Goal: Find specific page/section: Find specific page/section

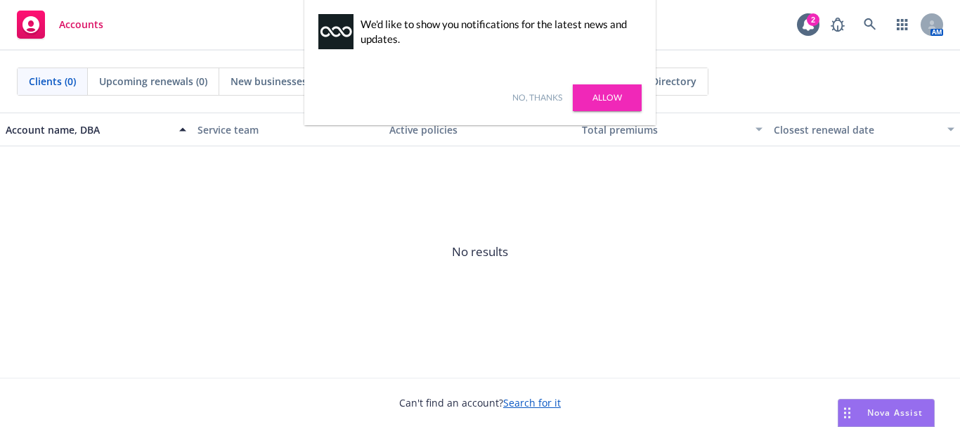
click at [607, 96] on link "Allow" at bounding box center [607, 97] width 69 height 27
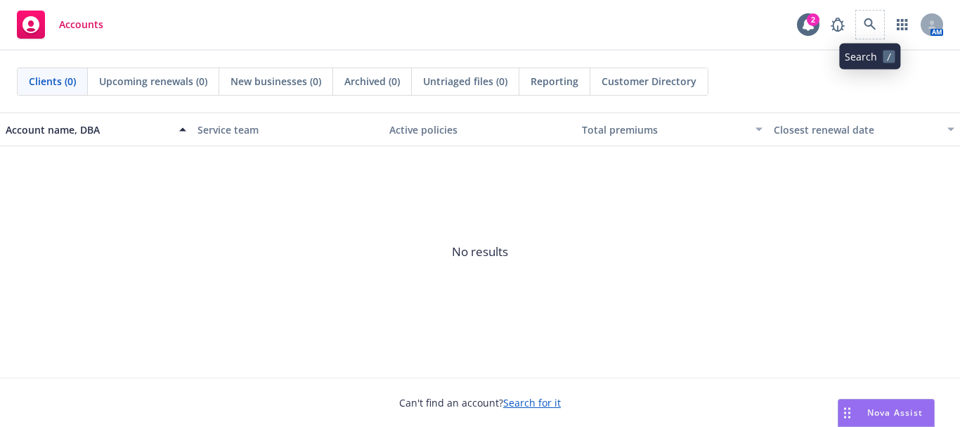
click at [858, 34] on span at bounding box center [870, 25] width 28 height 28
click at [872, 22] on icon at bounding box center [870, 24] width 12 height 12
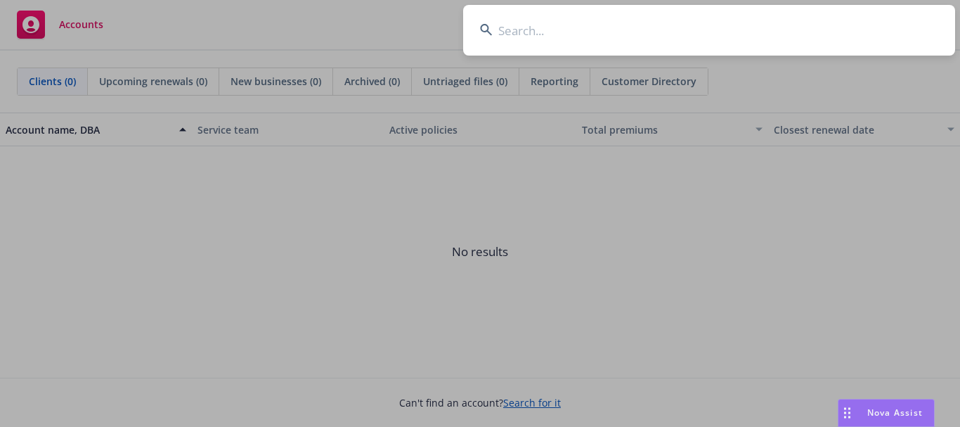
click at [656, 41] on input at bounding box center [709, 30] width 492 height 51
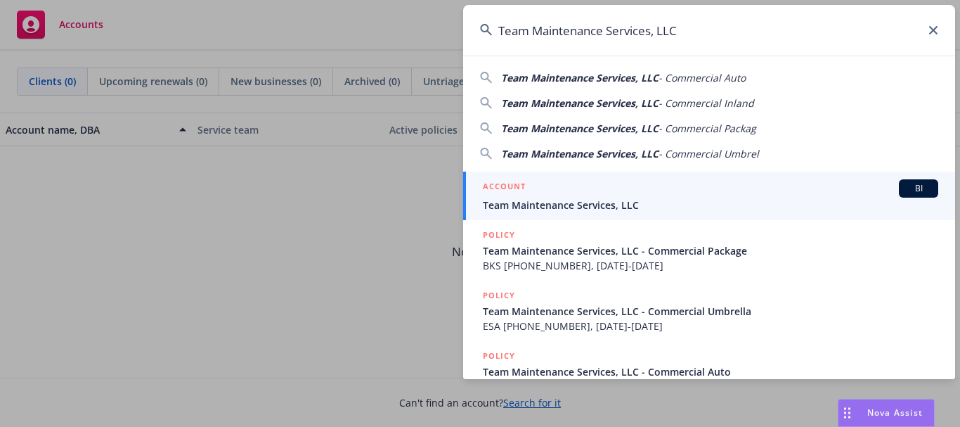
type input "Team Maintenance Services, LLC"
click at [600, 207] on span "Team Maintenance Services, LLC" at bounding box center [711, 205] width 456 height 15
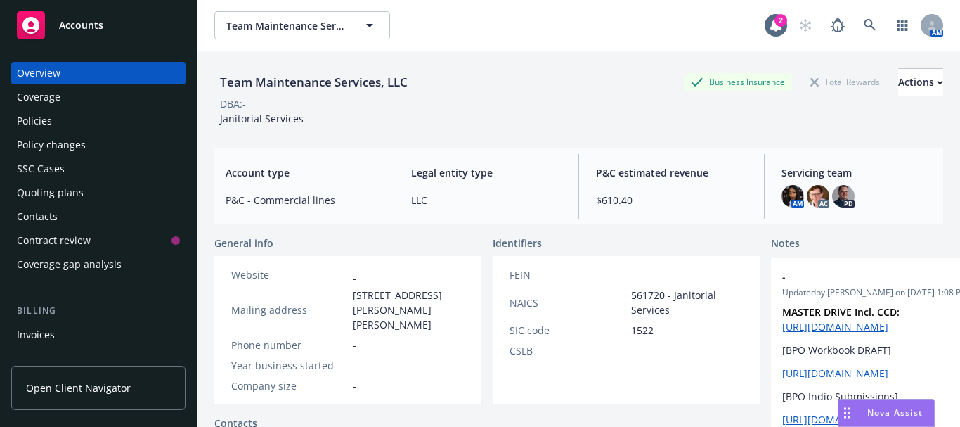
click at [56, 110] on div "Policies" at bounding box center [98, 121] width 163 height 22
click at [53, 114] on div "Policies" at bounding box center [98, 121] width 163 height 22
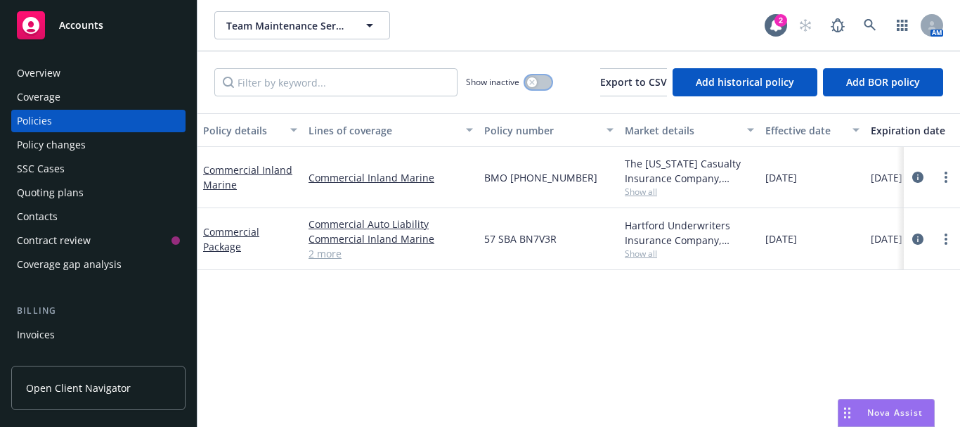
click at [543, 82] on button "button" at bounding box center [538, 82] width 27 height 14
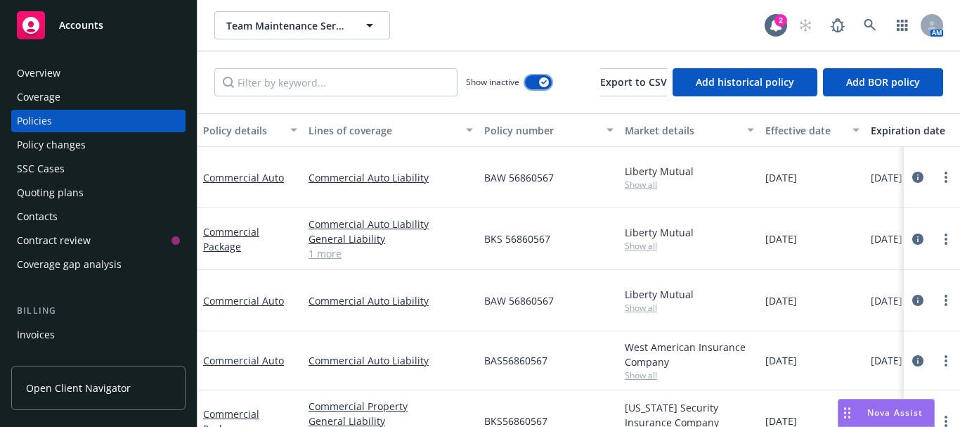
click at [543, 83] on icon "button" at bounding box center [544, 82] width 6 height 4
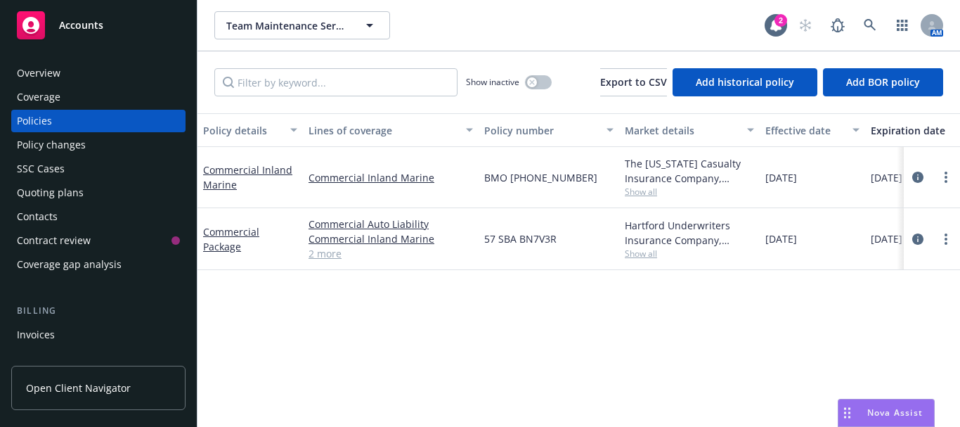
click at [540, 89] on div "Show inactive" at bounding box center [509, 82] width 86 height 28
click at [542, 79] on button "button" at bounding box center [538, 82] width 27 height 14
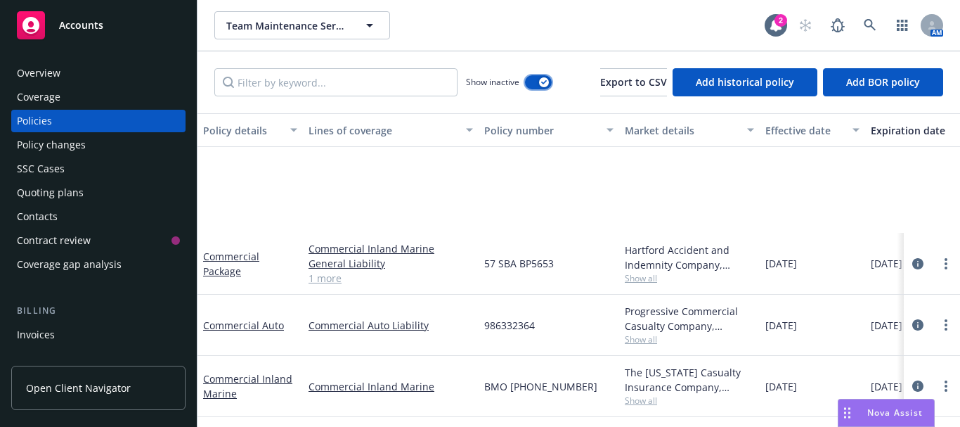
scroll to position [1675, 0]
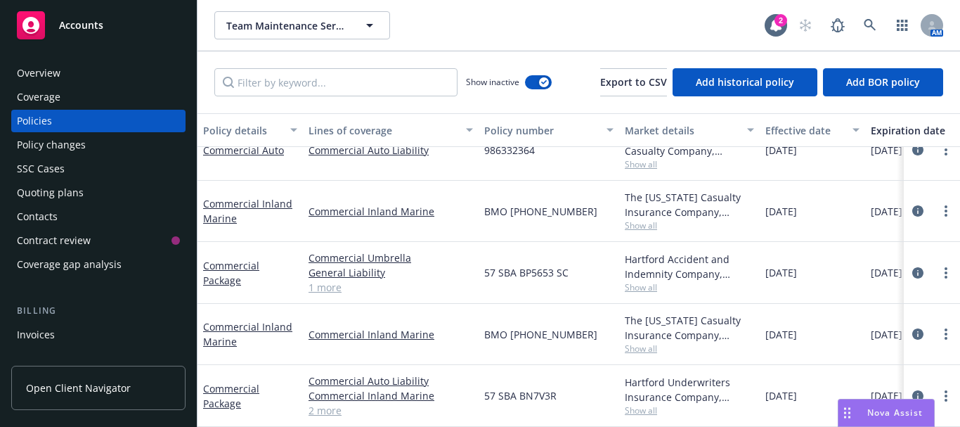
click at [75, 66] on div "Overview" at bounding box center [98, 73] width 163 height 22
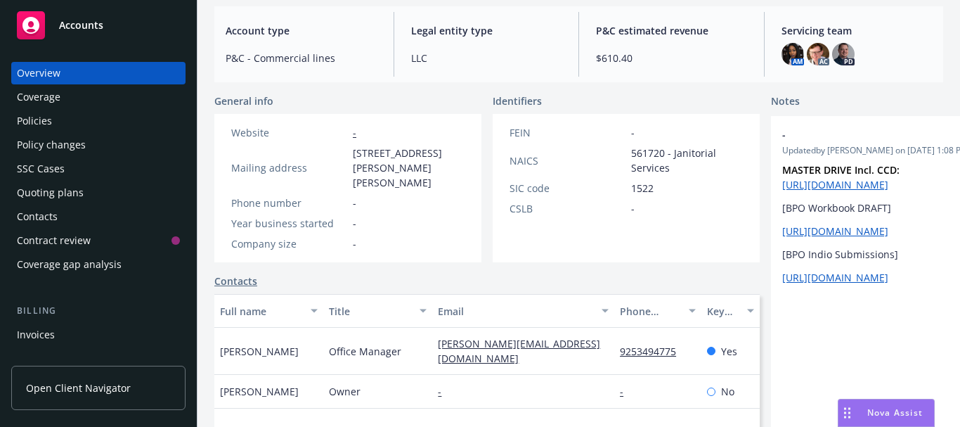
scroll to position [211, 0]
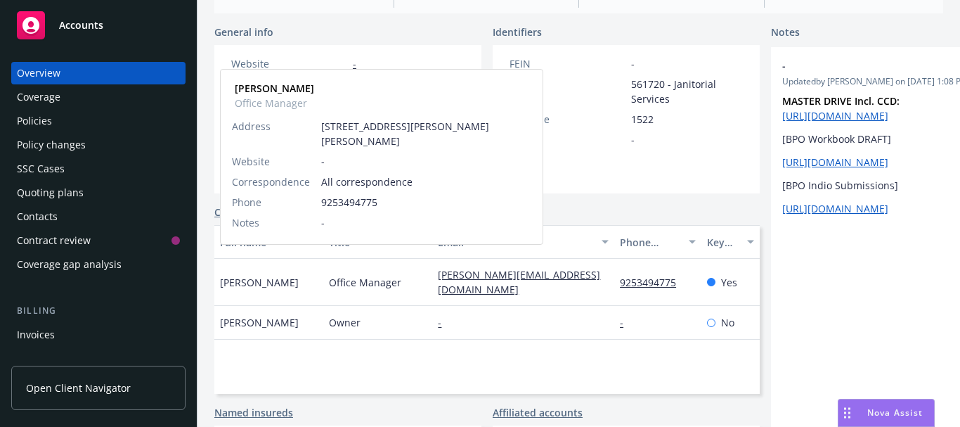
click at [246, 275] on span "[PERSON_NAME]" at bounding box center [259, 282] width 79 height 15
copy span "[PERSON_NAME]"
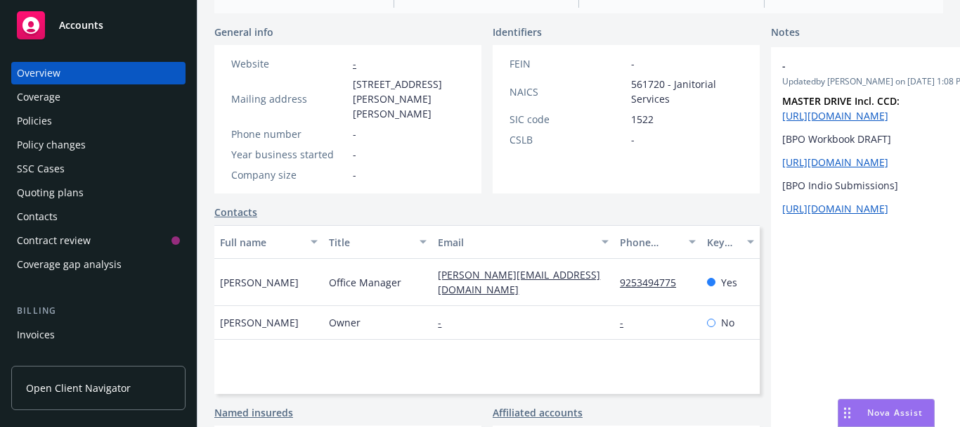
click at [273, 275] on span "[PERSON_NAME]" at bounding box center [259, 282] width 79 height 15
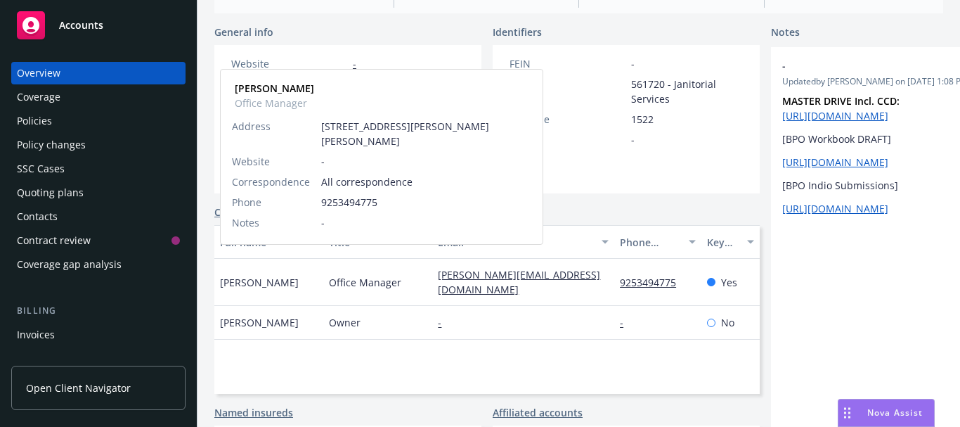
click at [273, 275] on span "[PERSON_NAME]" at bounding box center [259, 282] width 79 height 15
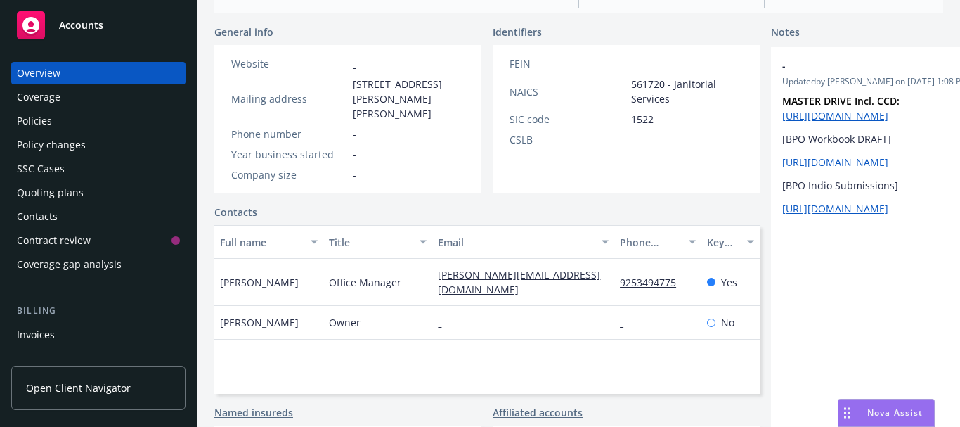
copy span "[PERSON_NAME]"
click at [51, 127] on div "Policies" at bounding box center [34, 121] width 35 height 22
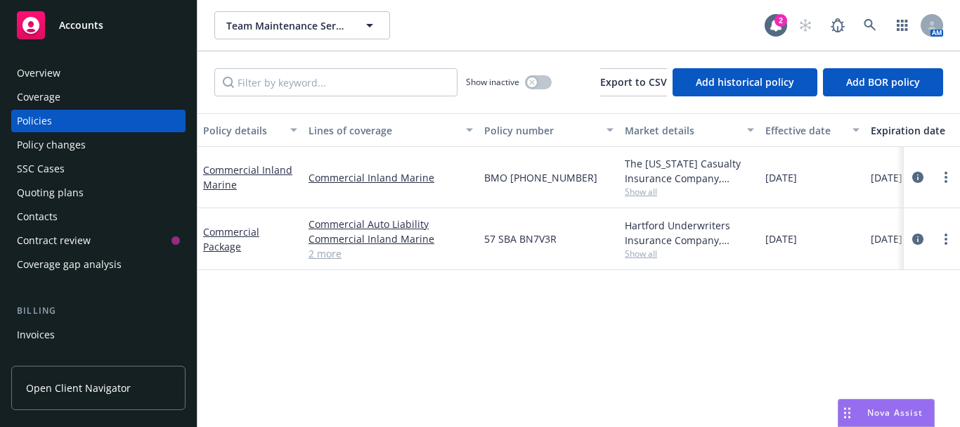
click at [538, 91] on div "Show inactive" at bounding box center [509, 82] width 86 height 28
click at [538, 81] on button "button" at bounding box center [538, 82] width 27 height 14
